Goal: Navigation & Orientation: Understand site structure

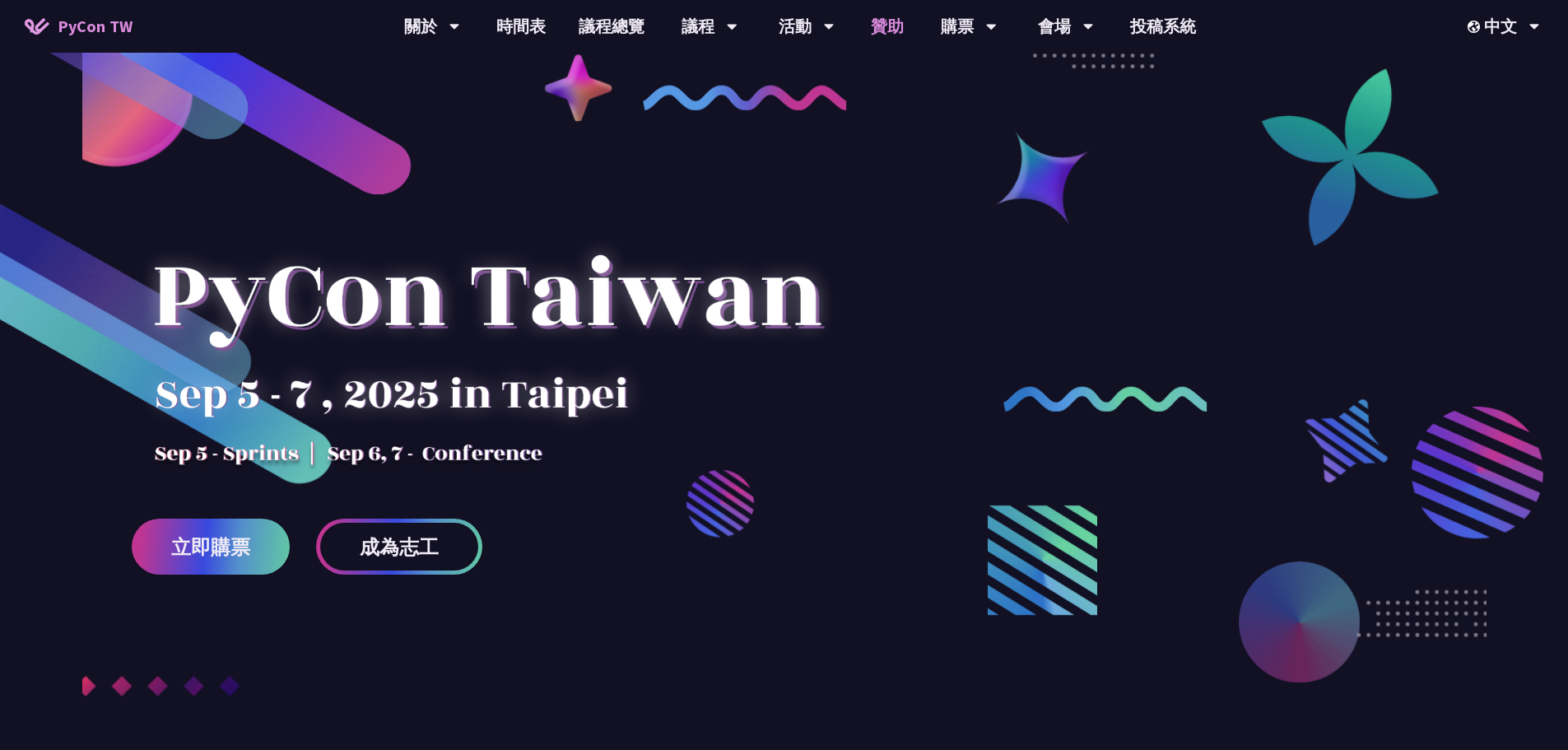
click at [889, 24] on link "贊助" at bounding box center [888, 26] width 66 height 53
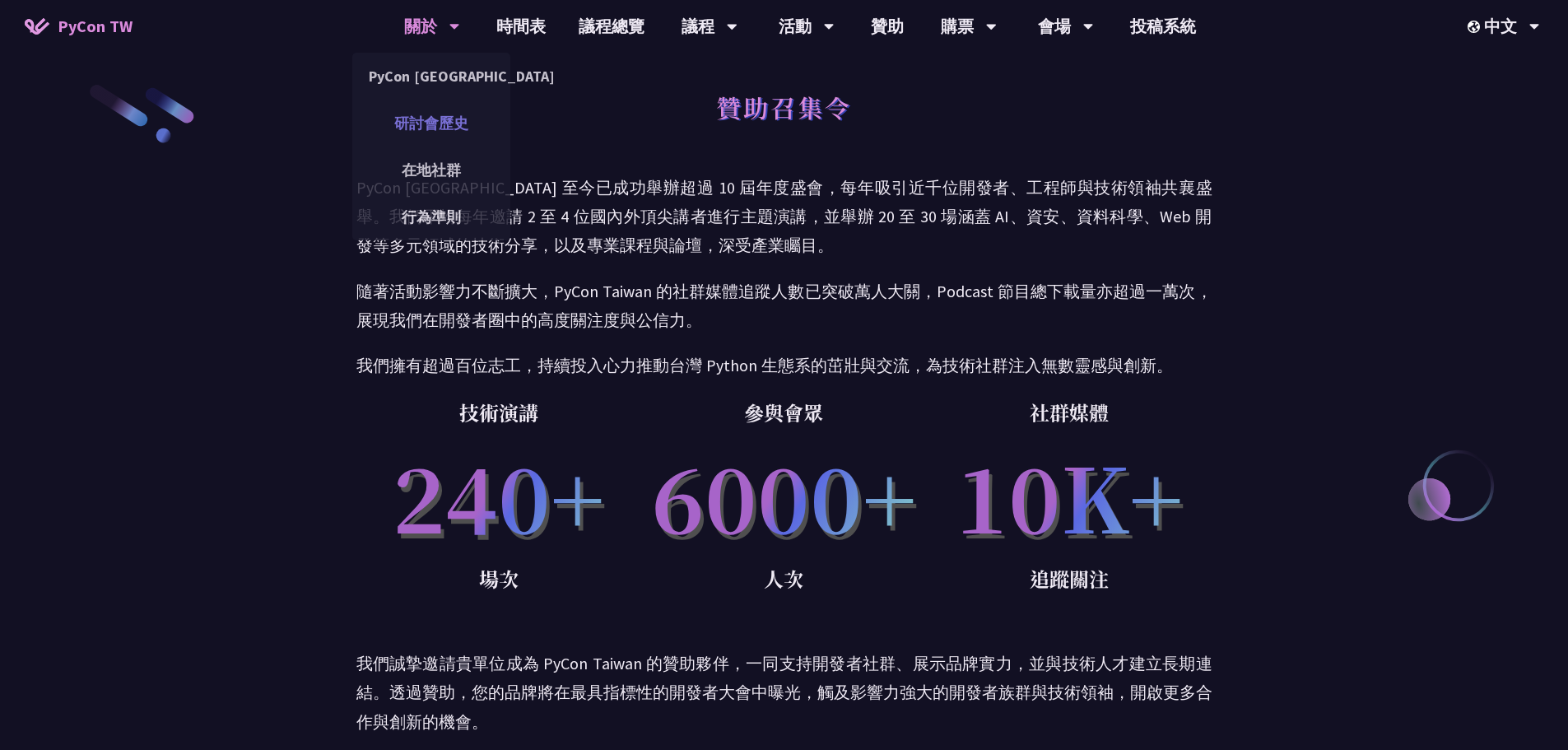
click at [435, 120] on link "研討會歷史" at bounding box center [431, 123] width 158 height 38
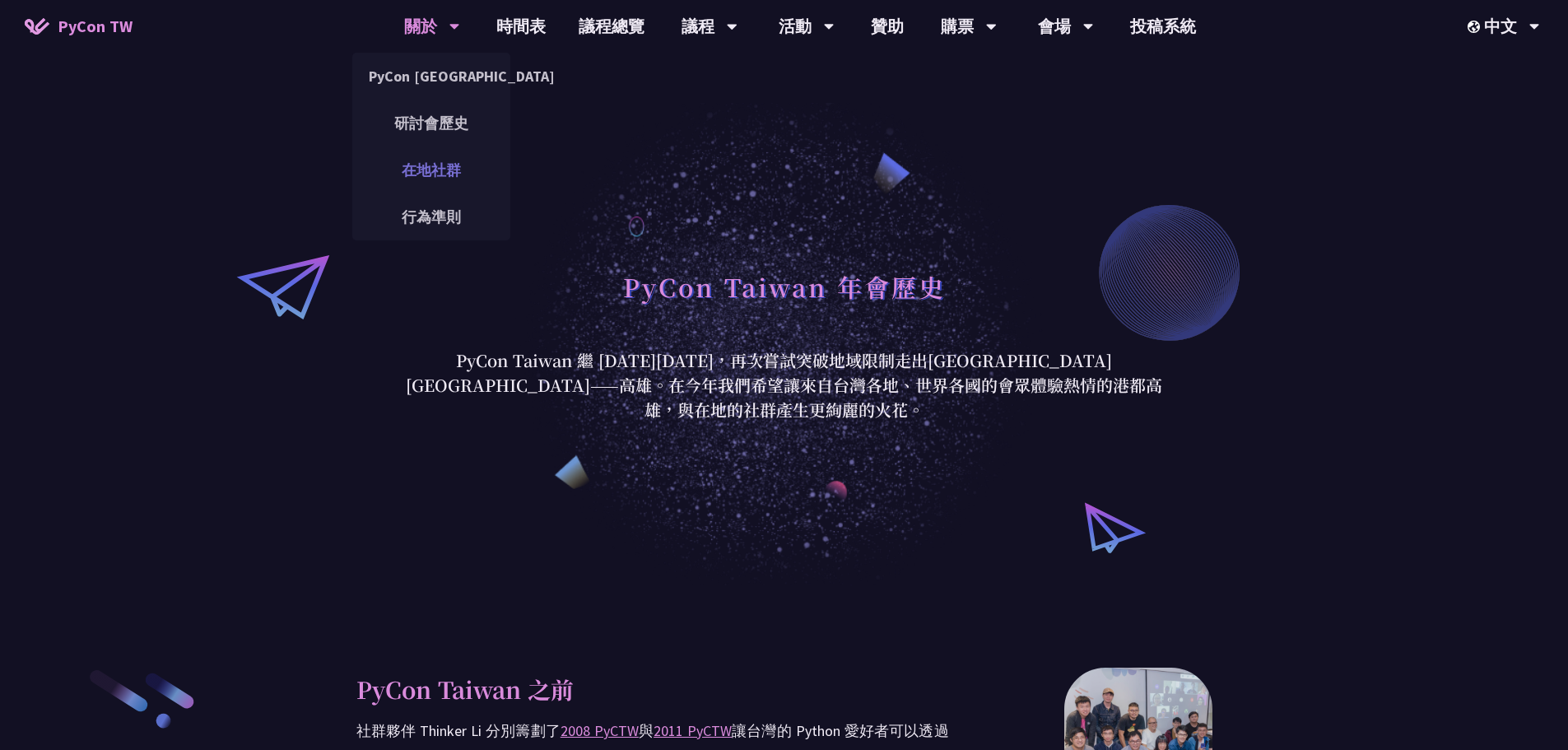
click at [426, 167] on link "在地社群" at bounding box center [431, 170] width 158 height 38
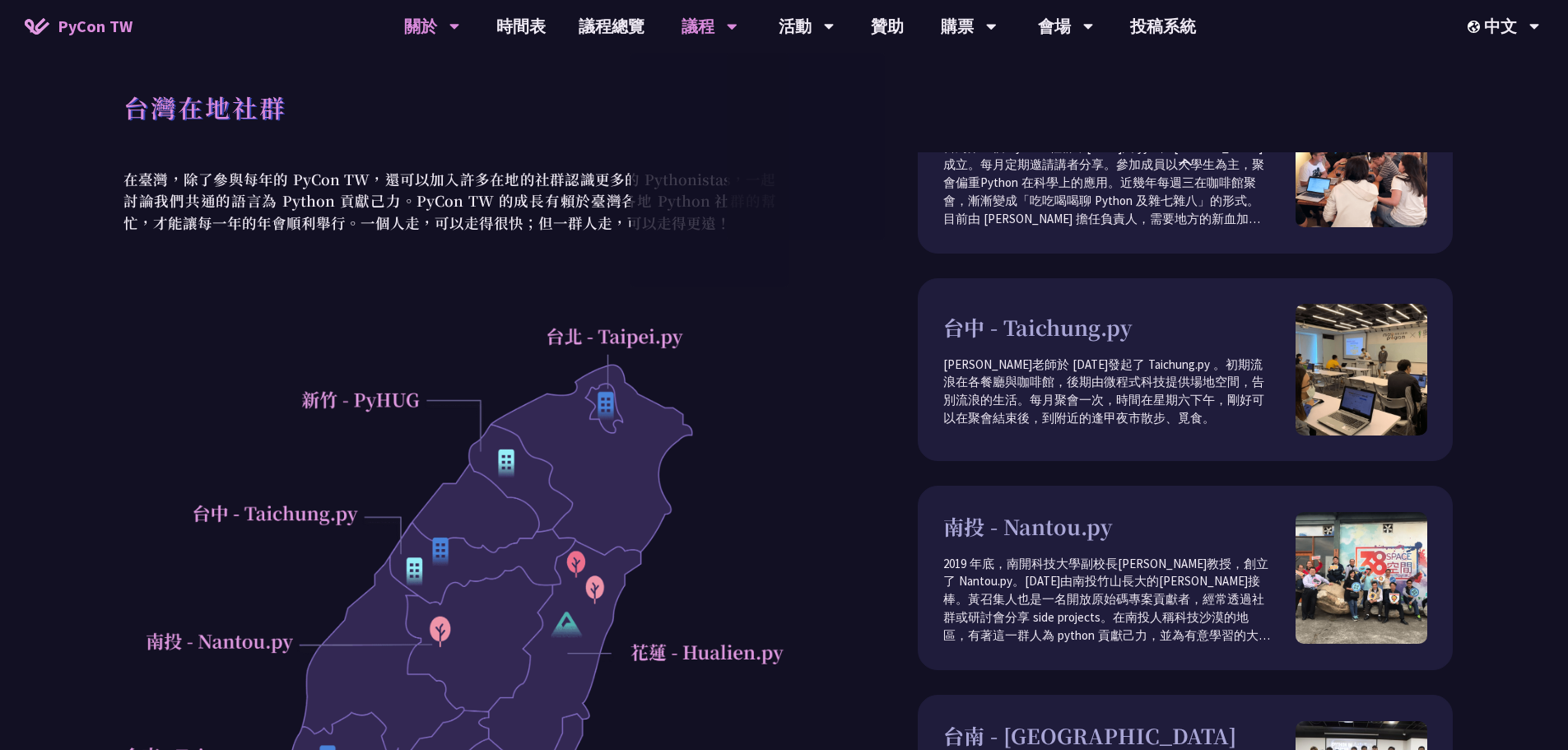
scroll to position [229, 0]
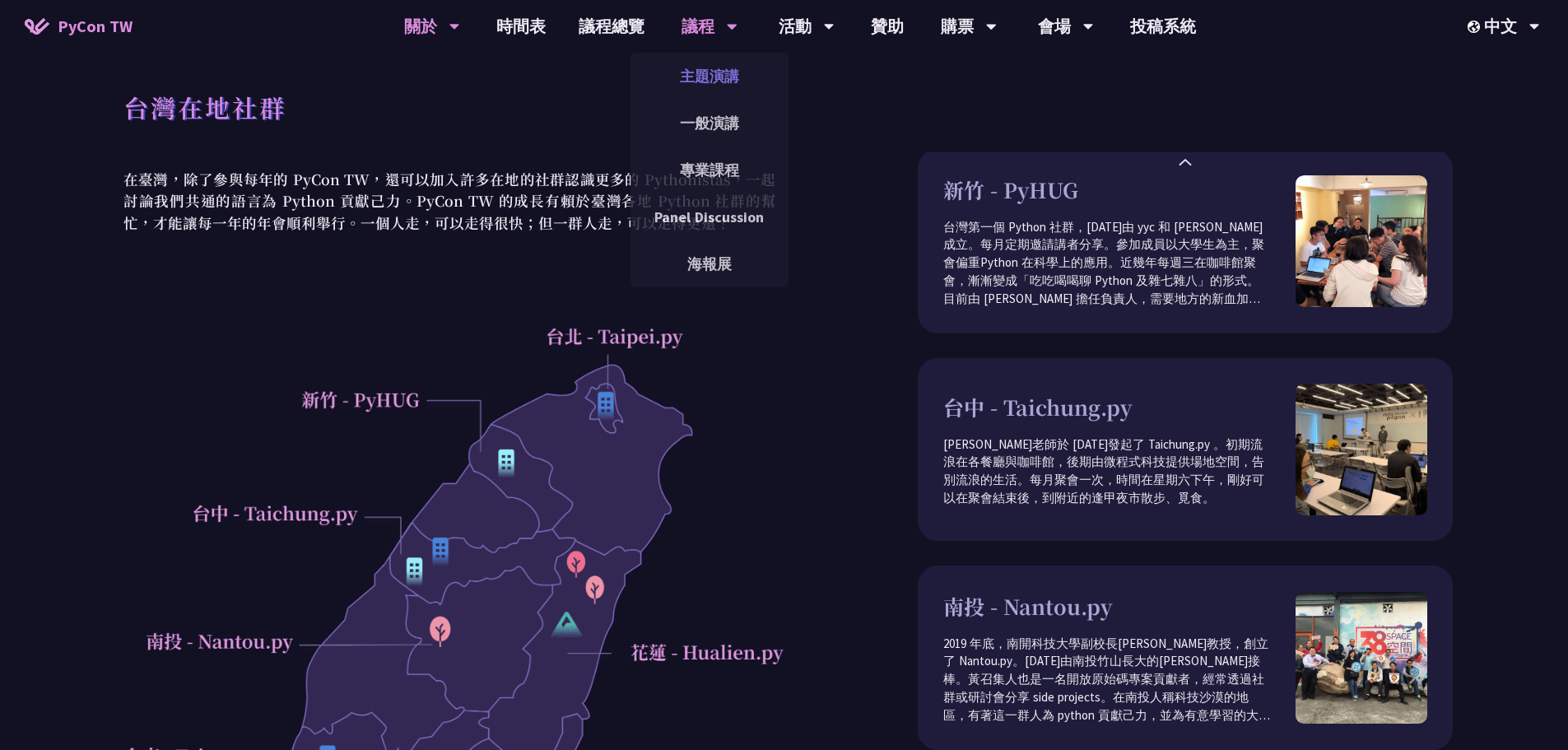
click at [713, 72] on link "主題演講" at bounding box center [709, 76] width 158 height 38
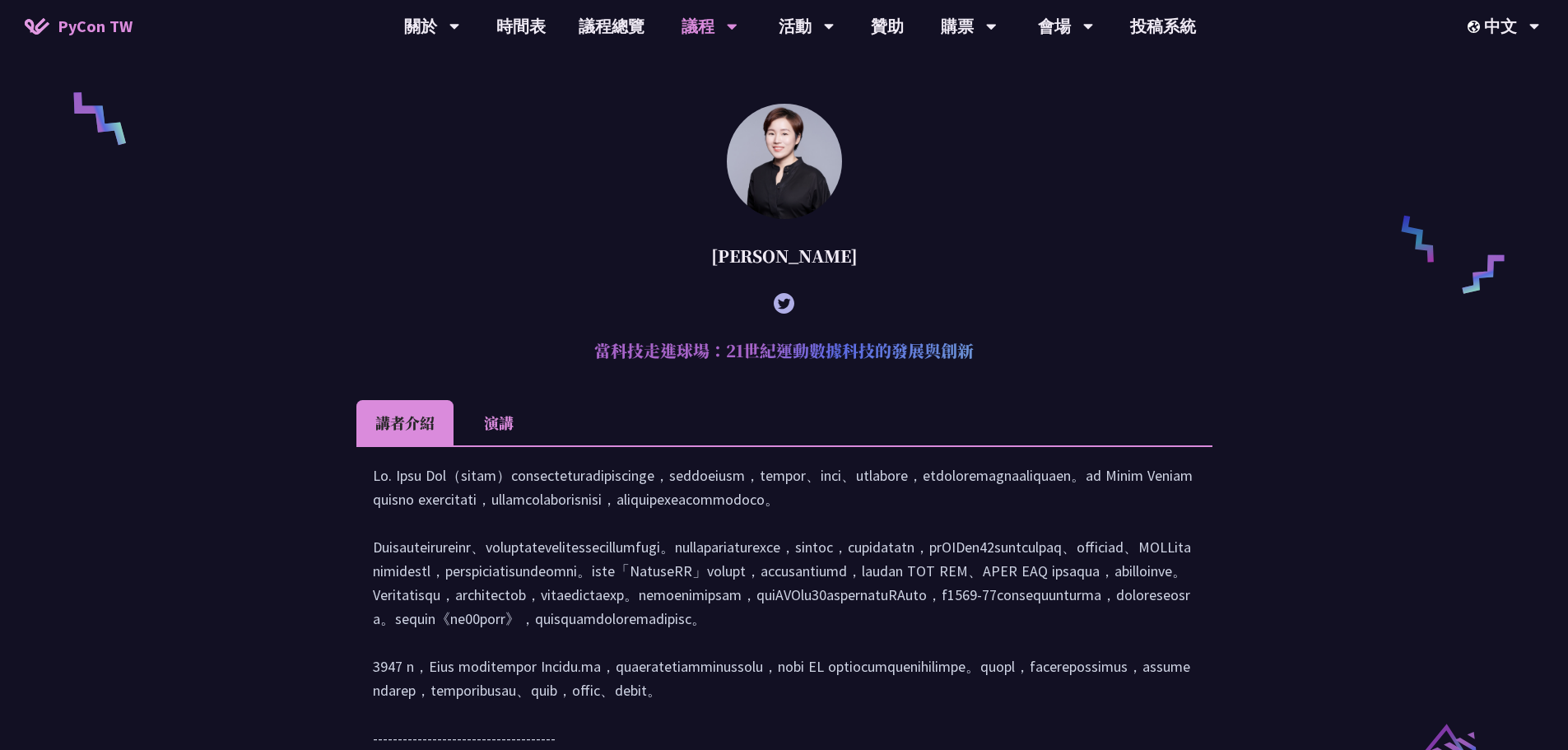
scroll to position [1057, 0]
